Goal: Information Seeking & Learning: Learn about a topic

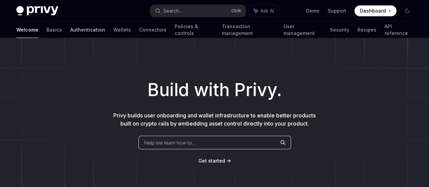
click at [70, 32] on link "Authentication" at bounding box center [87, 30] width 35 height 16
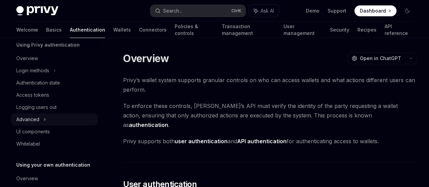
scroll to position [28, 0]
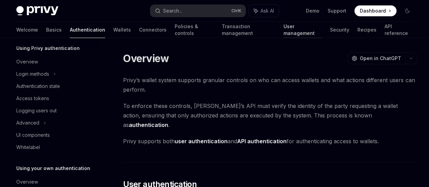
click at [283, 27] on link "User management" at bounding box center [302, 30] width 38 height 16
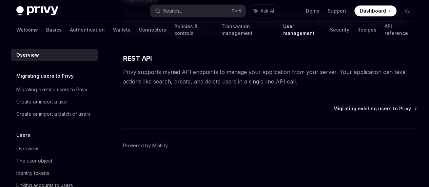
scroll to position [289, 0]
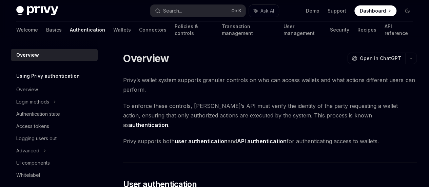
type textarea "*"
